Goal: Information Seeking & Learning: Check status

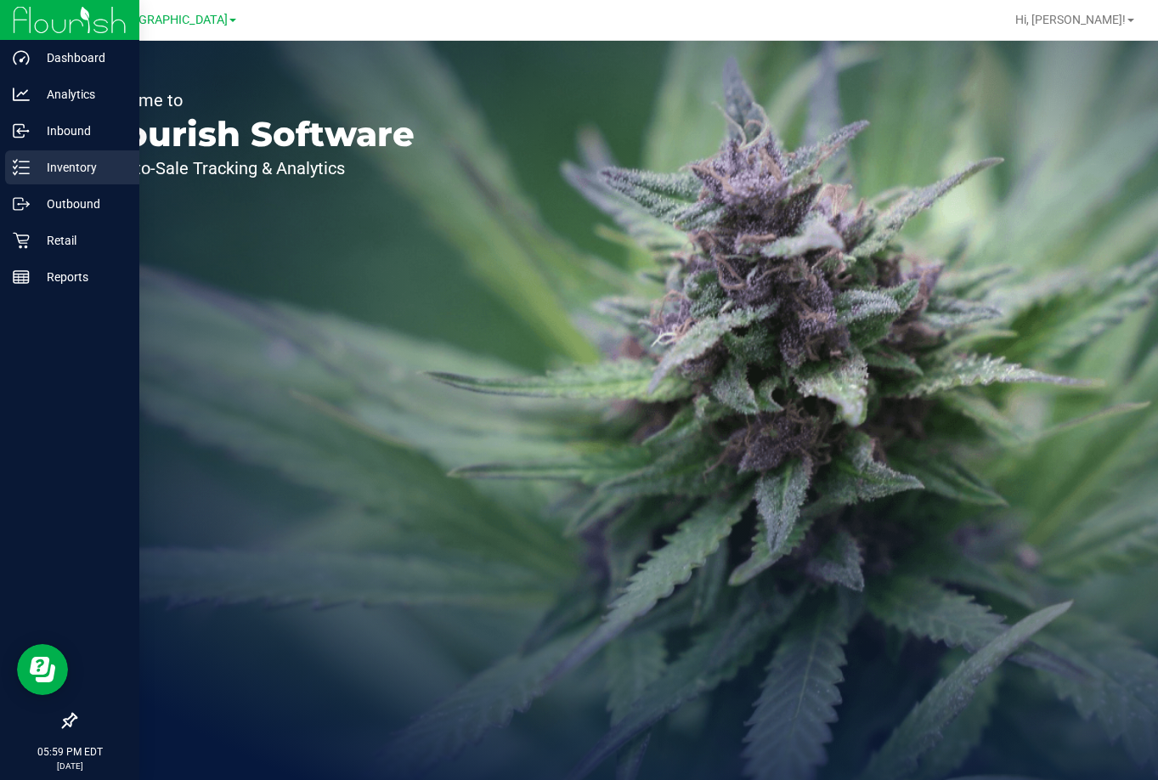
click at [86, 174] on p "Inventory" at bounding box center [81, 167] width 102 height 20
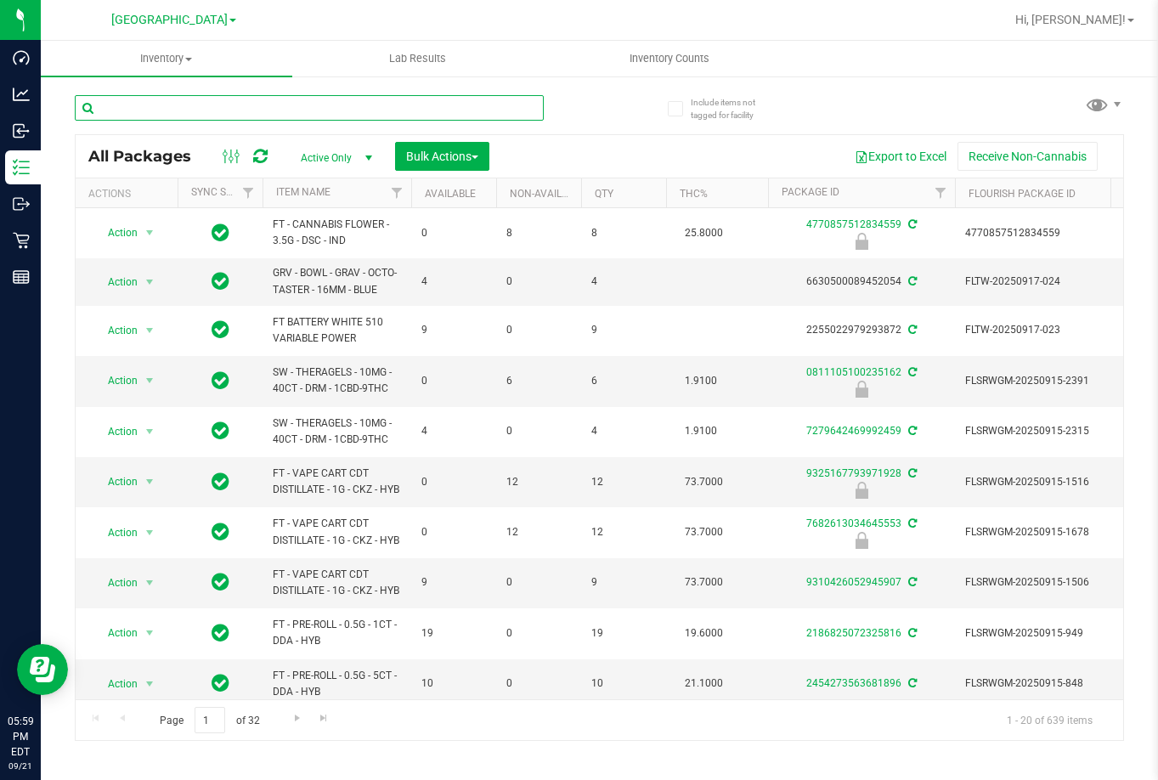
click at [234, 112] on input "text" at bounding box center [309, 107] width 469 height 25
type input "aml"
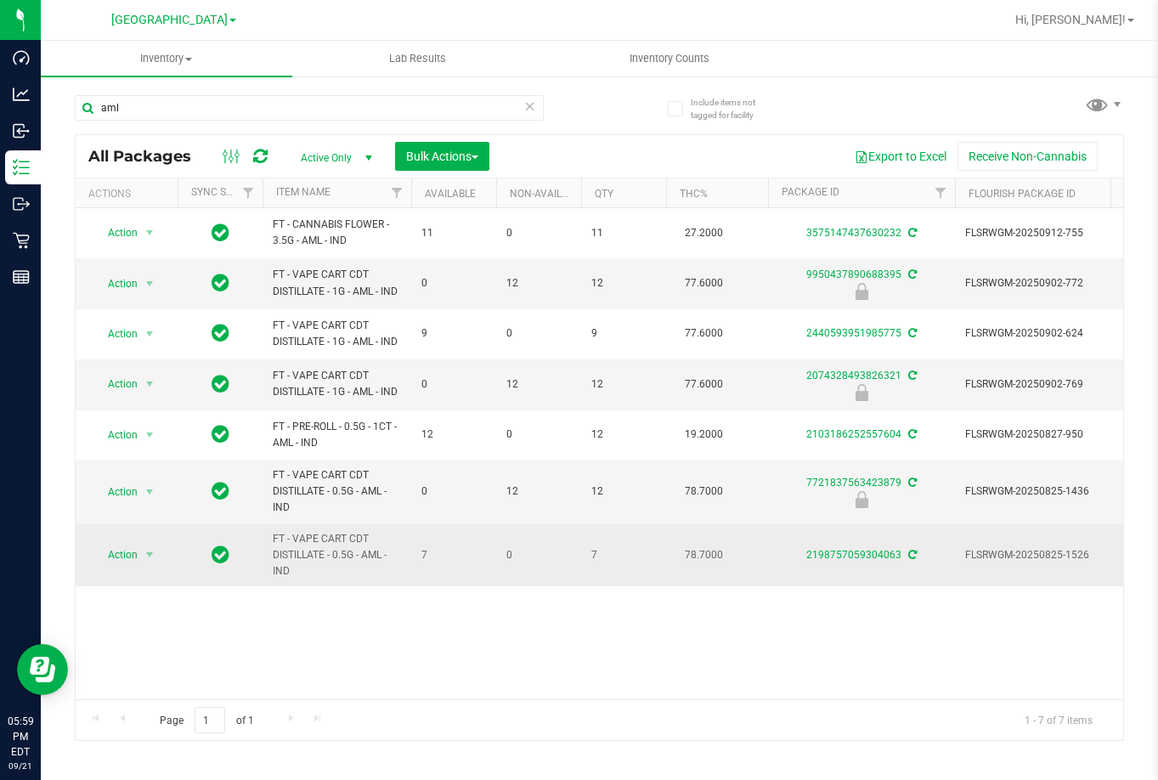
click at [611, 568] on td "7" at bounding box center [623, 555] width 85 height 63
